Goal: Transaction & Acquisition: Purchase product/service

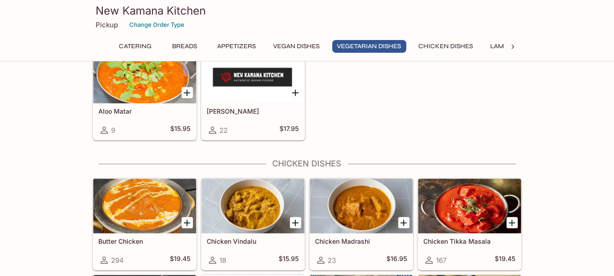
scroll to position [1593, 0]
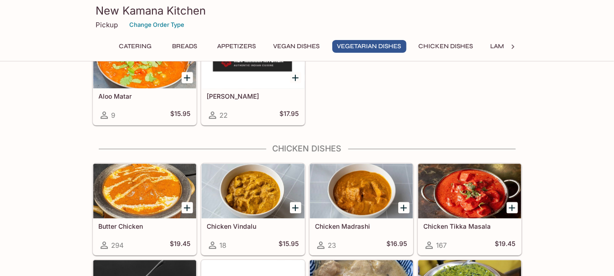
click at [189, 203] on icon "Add Butter Chicken" at bounding box center [187, 208] width 11 height 11
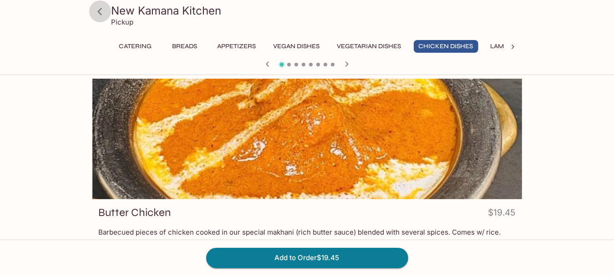
click at [99, 11] on icon at bounding box center [99, 11] width 5 height 7
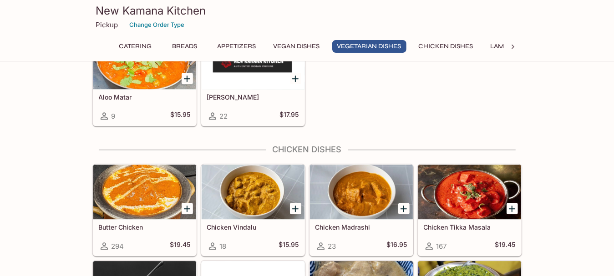
scroll to position [1593, 0]
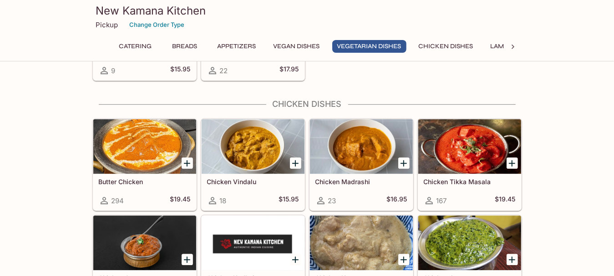
click at [459, 178] on h5 "Chicken Tikka Masala" at bounding box center [470, 182] width 92 height 8
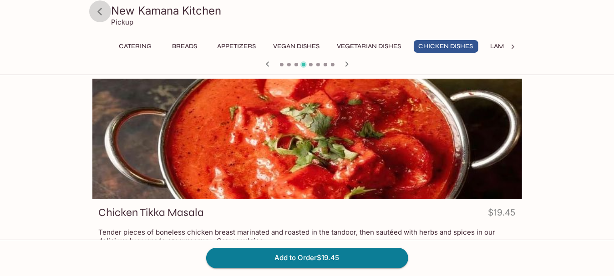
click at [96, 9] on icon at bounding box center [100, 12] width 16 height 16
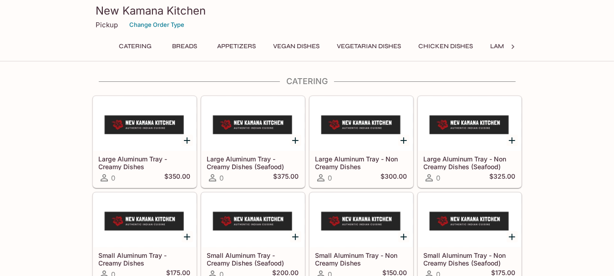
click at [446, 42] on button "Chicken Dishes" at bounding box center [446, 46] width 65 height 13
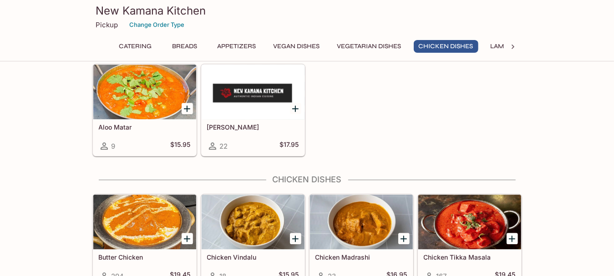
scroll to position [1607, 0]
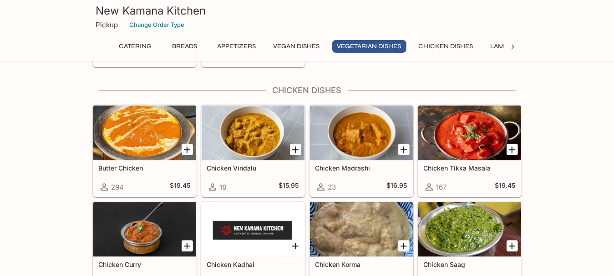
click at [156, 150] on div at bounding box center [144, 133] width 103 height 55
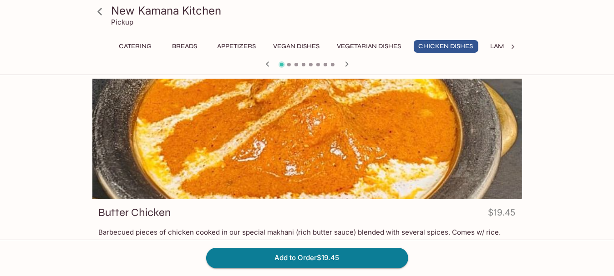
click at [102, 14] on icon at bounding box center [100, 12] width 16 height 16
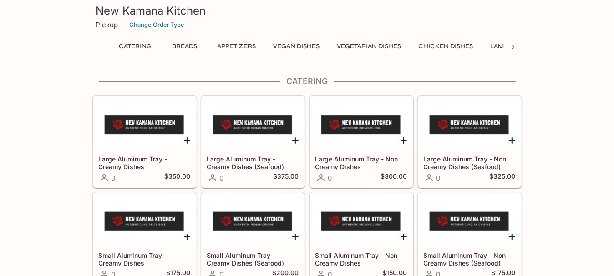
click at [110, 25] on p "Pickup" at bounding box center [107, 24] width 22 height 9
